Goal: Find specific page/section: Find specific page/section

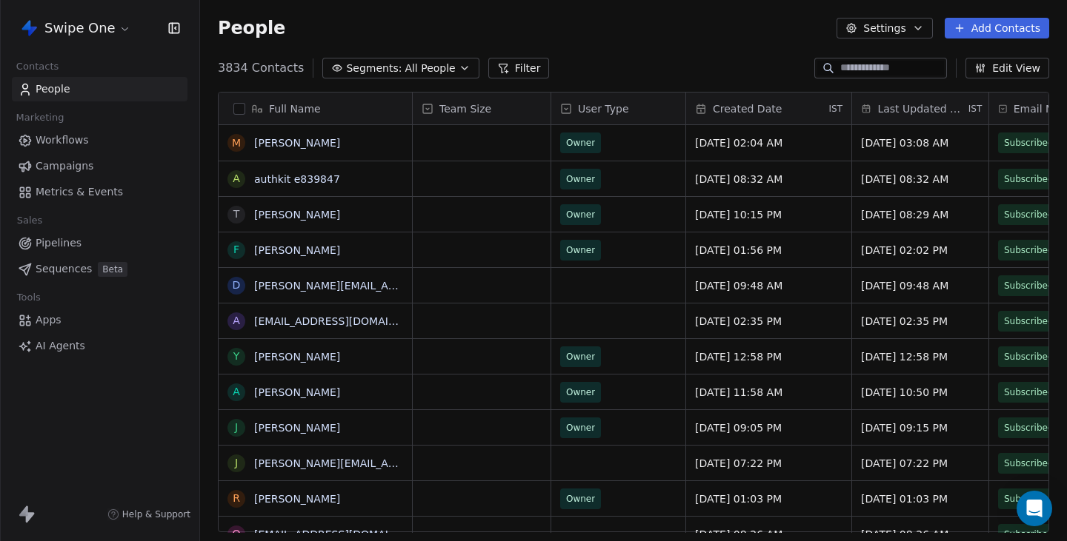
scroll to position [476, 867]
click at [88, 136] on link "Workflows" at bounding box center [100, 140] width 176 height 24
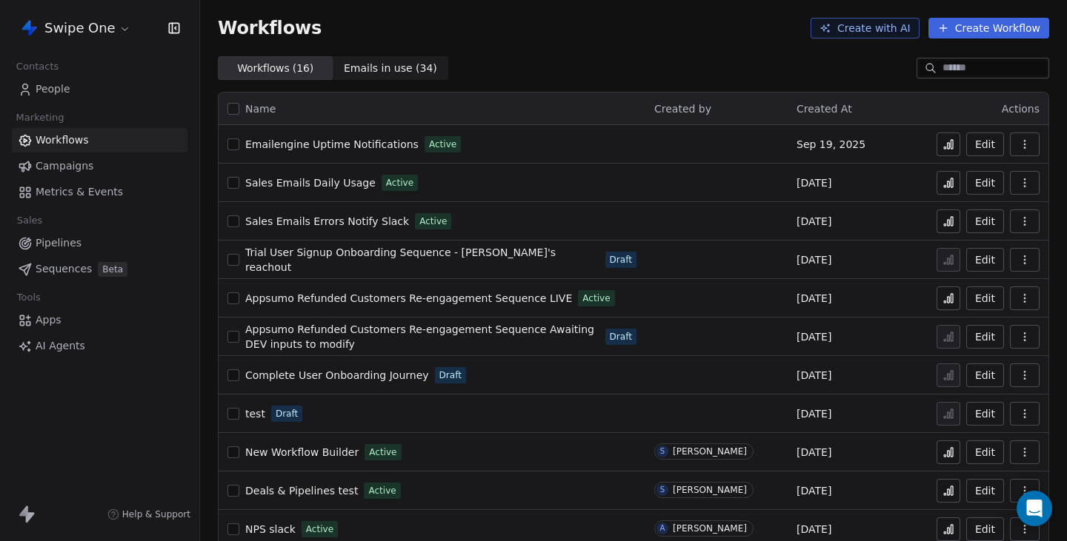
click at [119, 39] on html "Swipe One Contacts People Marketing Workflows Campaigns Metrics & Events Sales …" at bounding box center [533, 270] width 1067 height 541
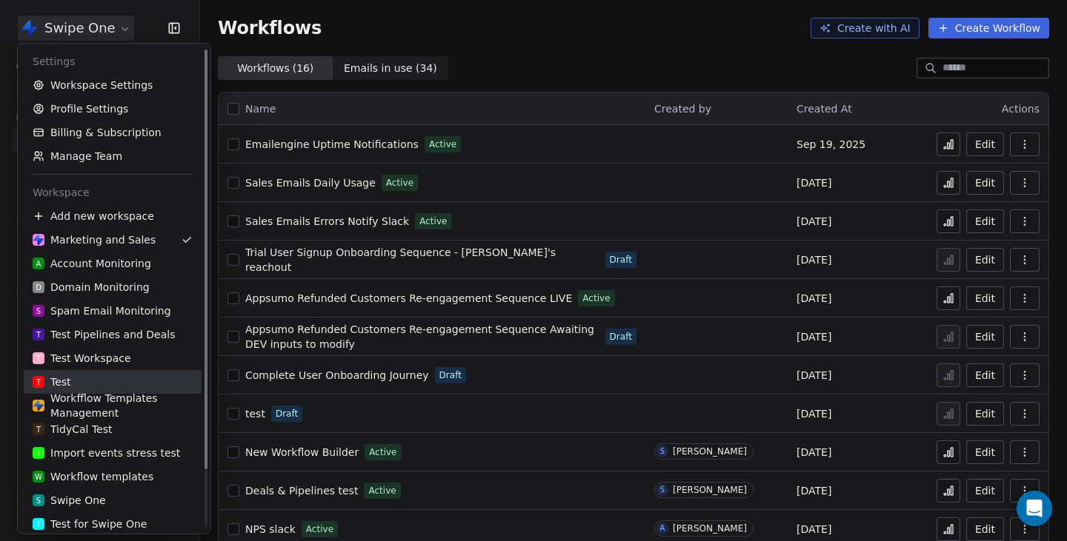
click at [103, 373] on link "T Test" at bounding box center [113, 382] width 178 height 24
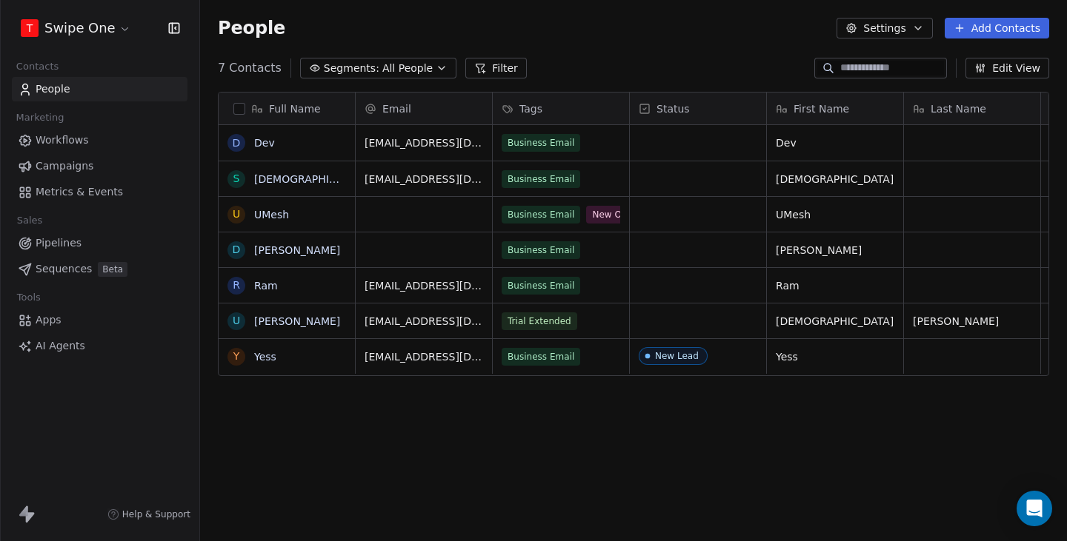
scroll to position [476, 867]
click at [109, 150] on link "Workflows" at bounding box center [100, 140] width 176 height 24
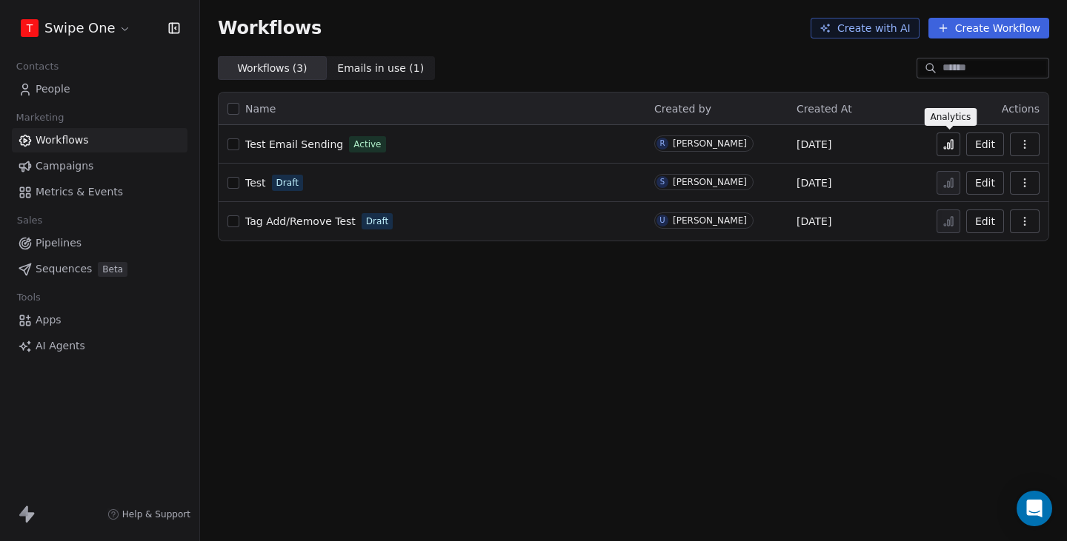
click at [944, 149] on icon at bounding box center [948, 145] width 12 height 12
